Goal: Information Seeking & Learning: Learn about a topic

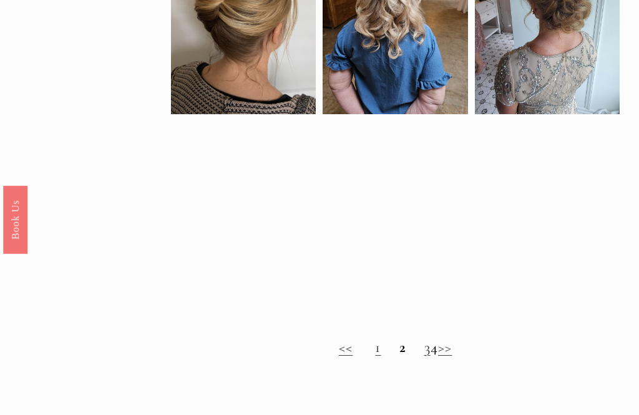
scroll to position [711, 0]
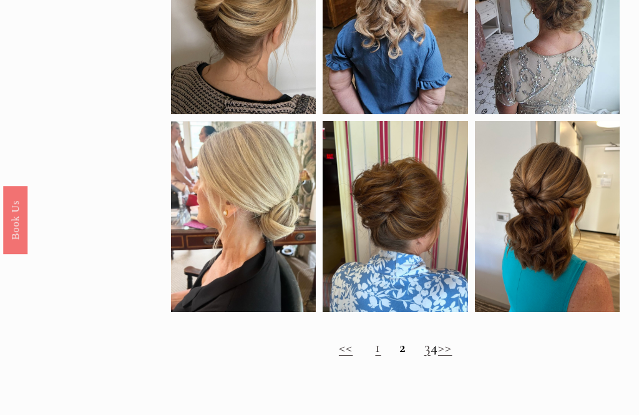
click at [375, 354] on link "1" at bounding box center [378, 347] width 6 height 18
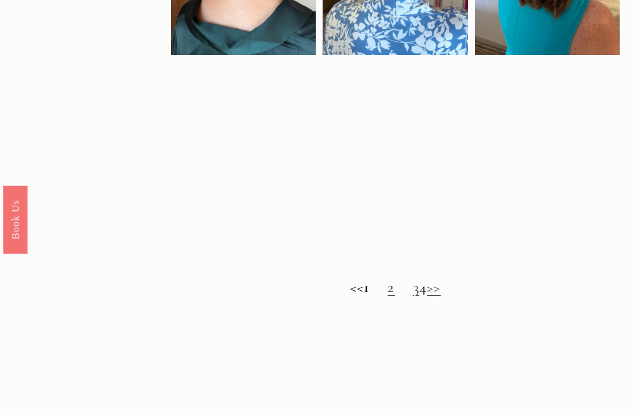
scroll to position [791, 0]
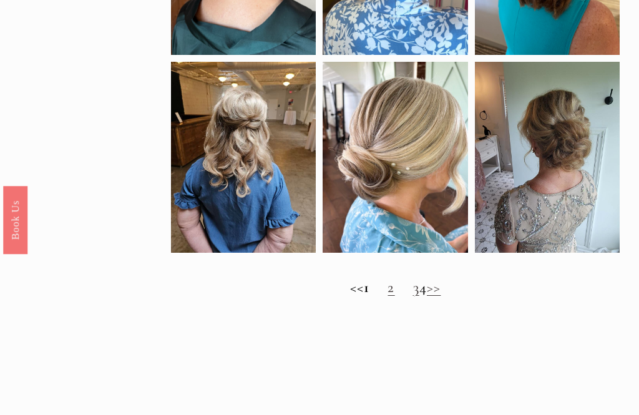
click at [388, 295] on link "2" at bounding box center [391, 288] width 7 height 18
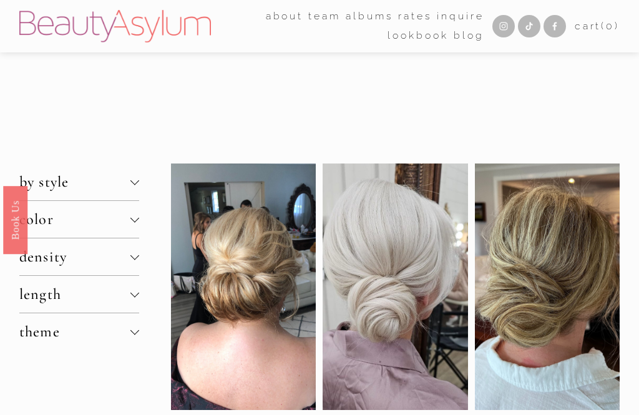
scroll to position [831, 0]
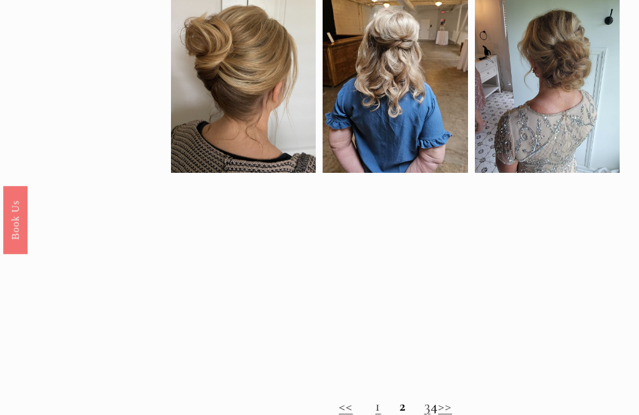
scroll to position [657, 0]
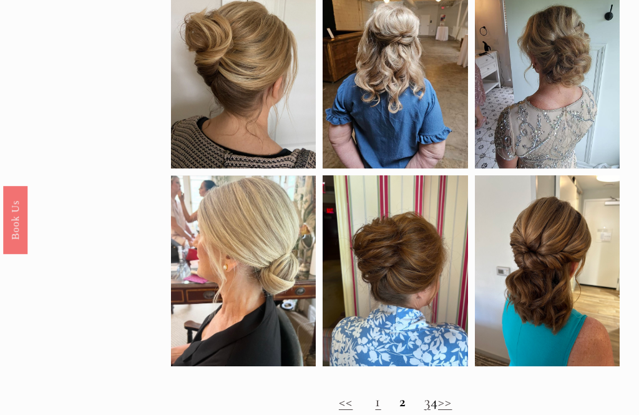
click at [425, 411] on link "3" at bounding box center [428, 402] width 6 height 18
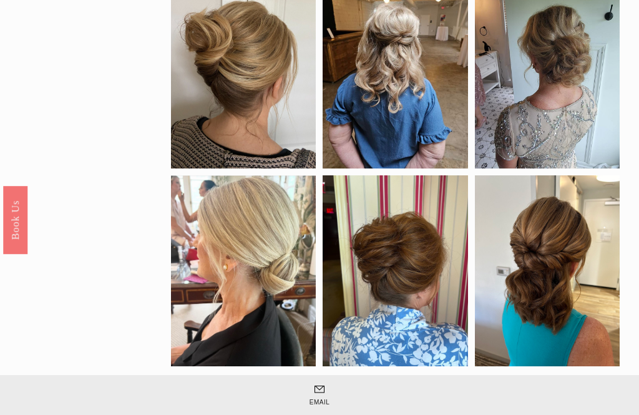
scroll to position [697, 0]
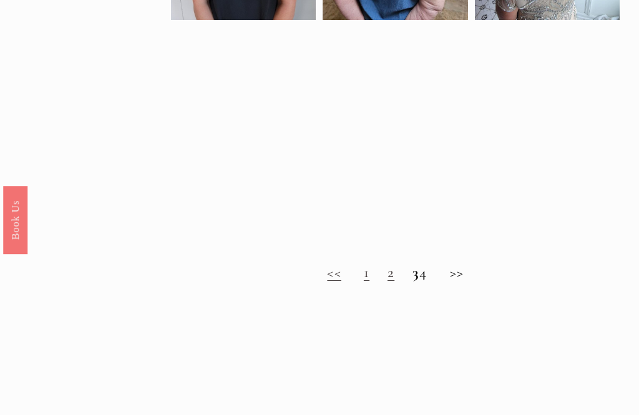
scroll to position [766, 0]
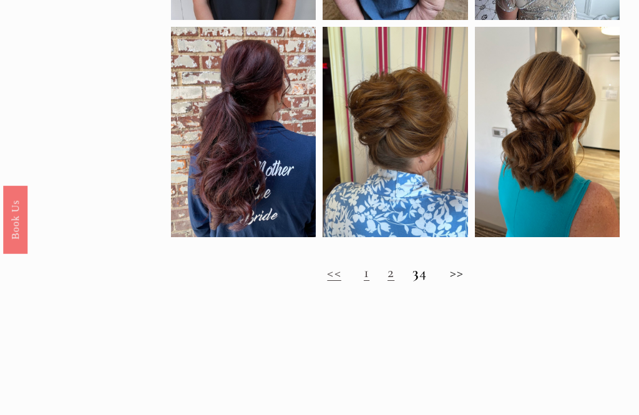
click at [432, 280] on h2 "<< 1 2 3 4 >>" at bounding box center [395, 273] width 449 height 17
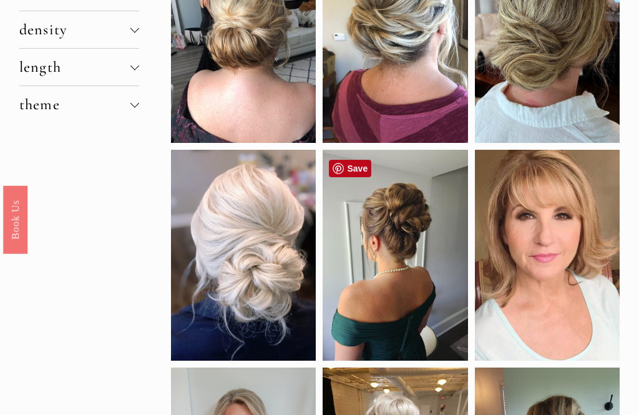
scroll to position [227, 0]
click at [402, 255] on div at bounding box center [395, 255] width 145 height 211
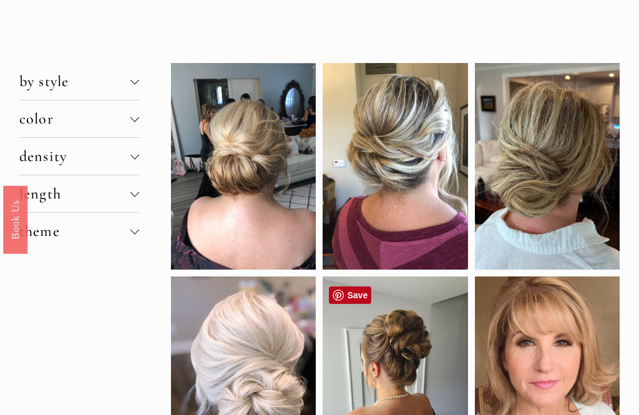
scroll to position [0, 0]
